Goal: Task Accomplishment & Management: Use online tool/utility

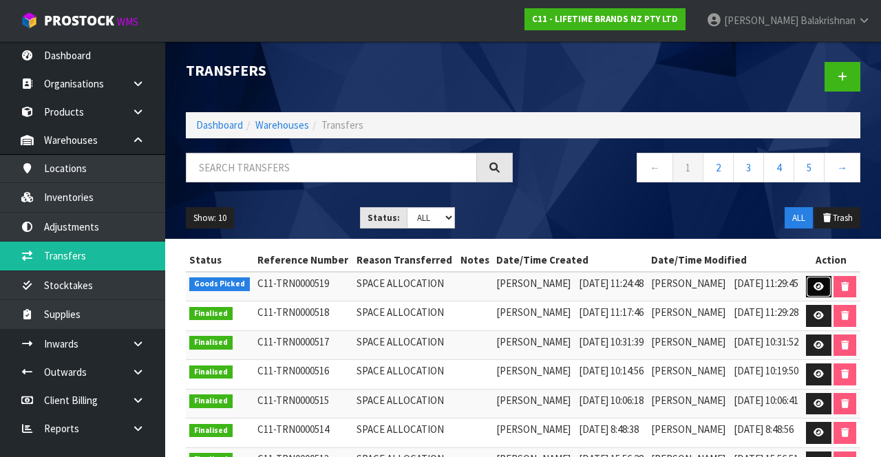
click at [824, 291] on icon at bounding box center [818, 286] width 10 height 9
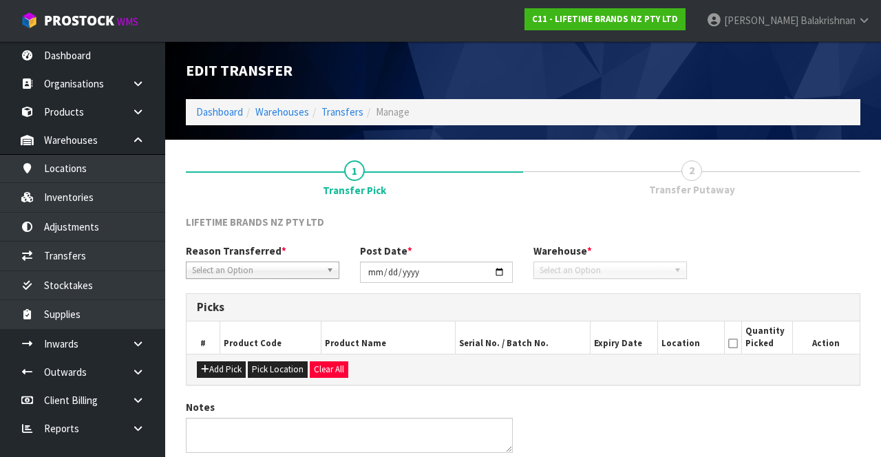
type input "[DATE]"
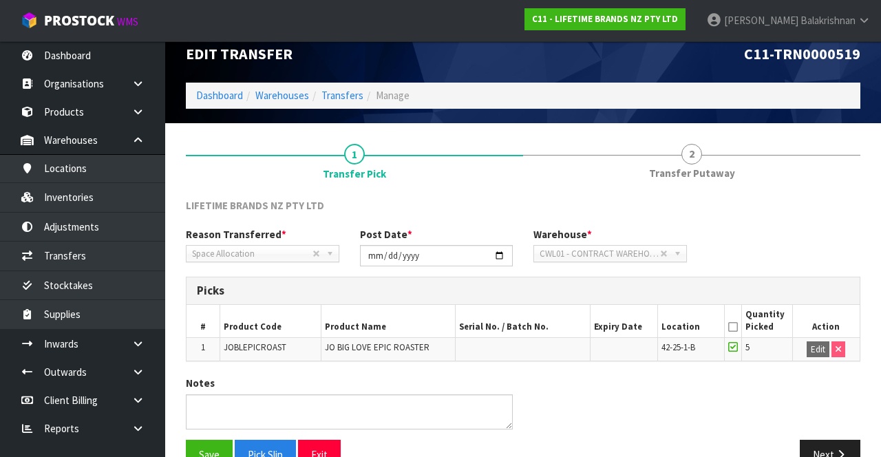
scroll to position [47, 0]
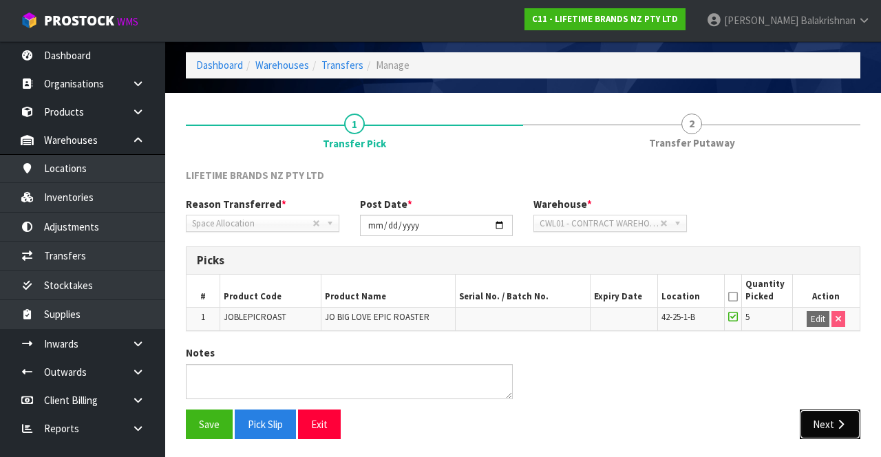
click at [839, 422] on icon "button" at bounding box center [840, 424] width 13 height 10
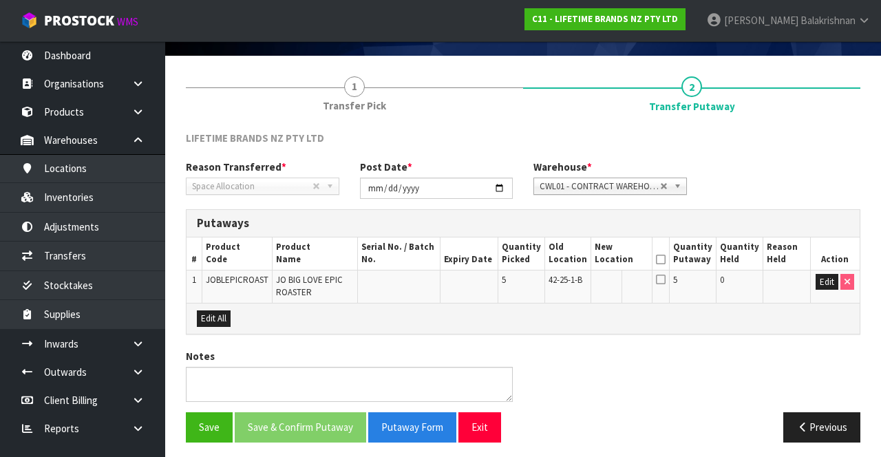
scroll to position [87, 0]
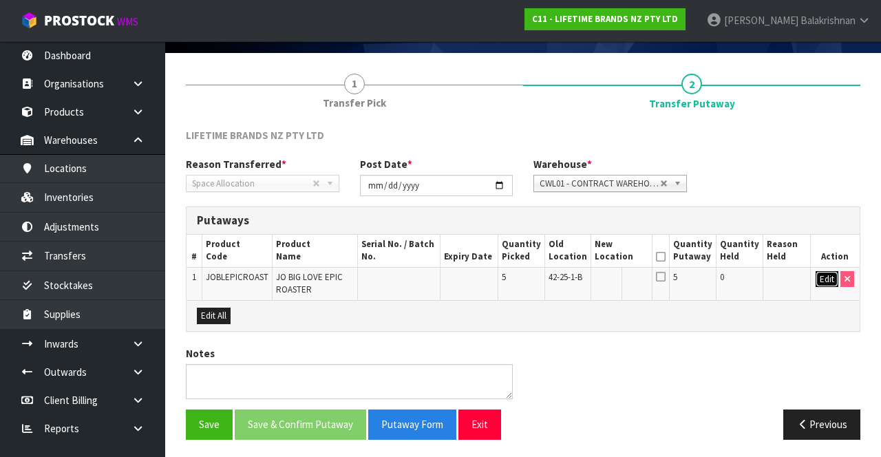
click at [823, 283] on button "Edit" at bounding box center [826, 279] width 23 height 17
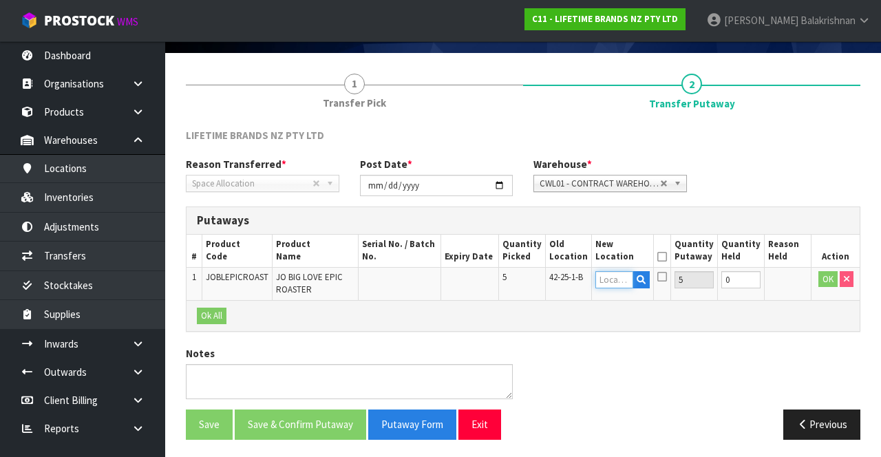
click at [627, 278] on input "text" at bounding box center [614, 279] width 38 height 17
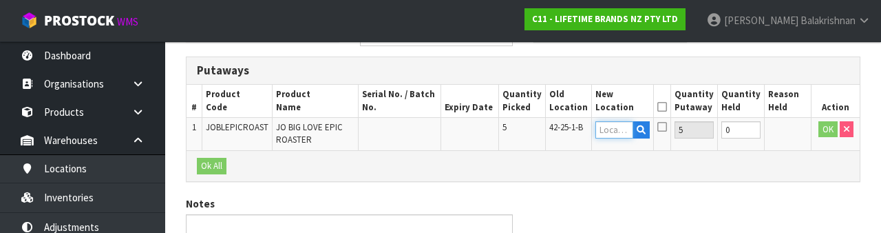
scroll to position [241, 0]
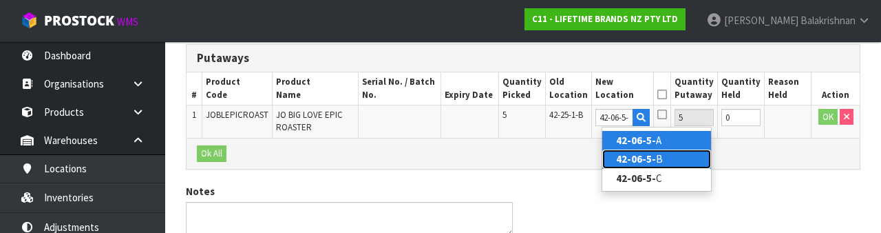
click at [678, 155] on link "42-06-5- B" at bounding box center [656, 158] width 109 height 19
type input "42-06-5-B"
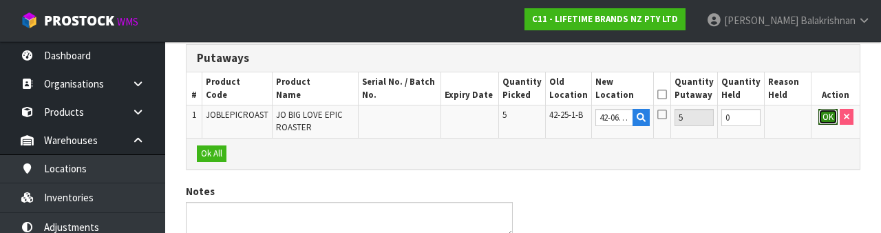
click at [826, 113] on button "OK" at bounding box center [827, 117] width 19 height 17
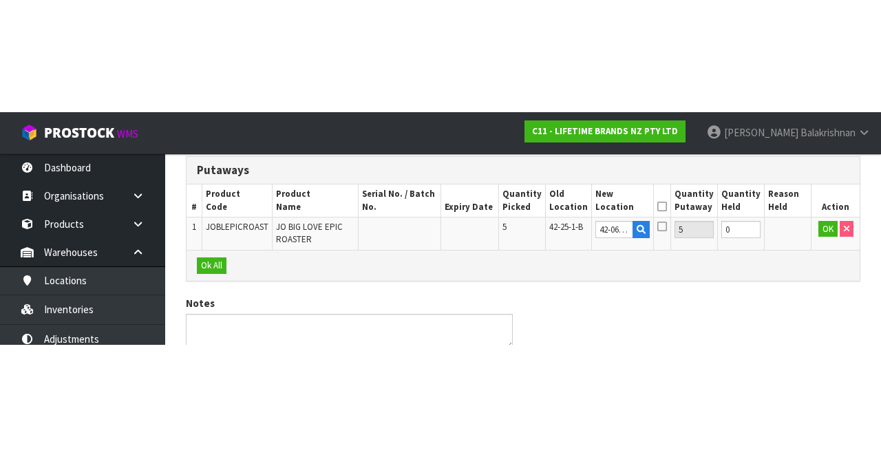
scroll to position [87, 0]
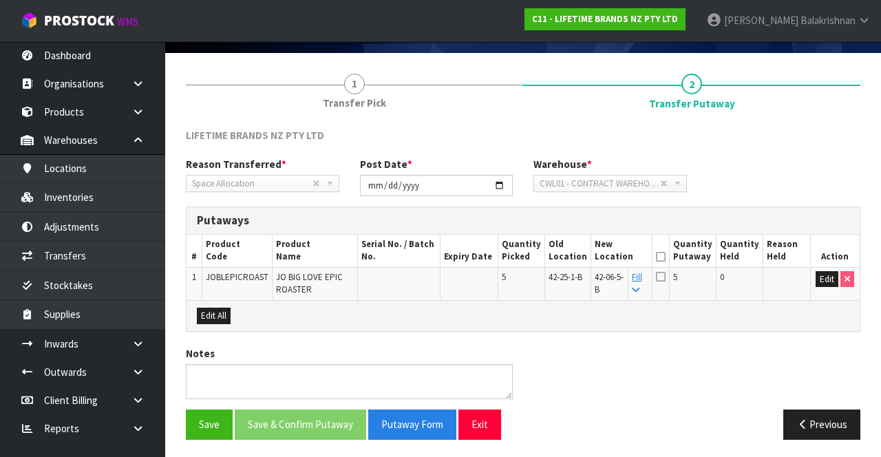
click at [665, 257] on icon at bounding box center [661, 257] width 10 height 1
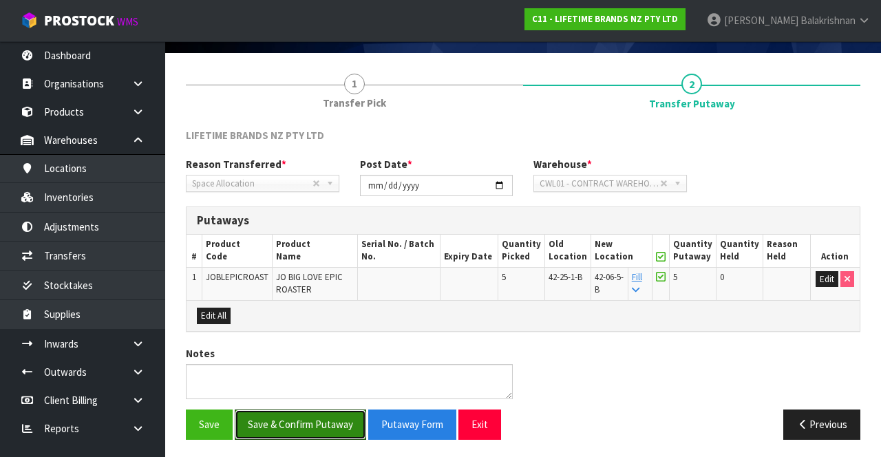
click at [274, 417] on button "Save & Confirm Putaway" at bounding box center [300, 424] width 131 height 30
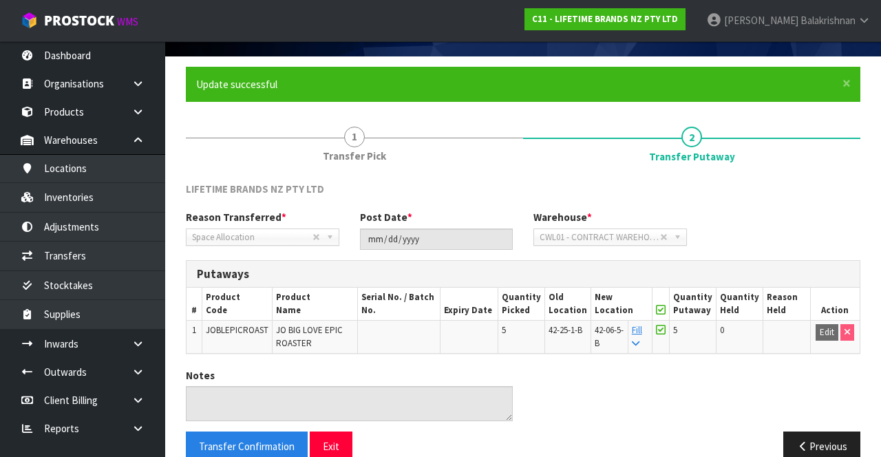
scroll to position [107, 0]
